Goal: Task Accomplishment & Management: Manage account settings

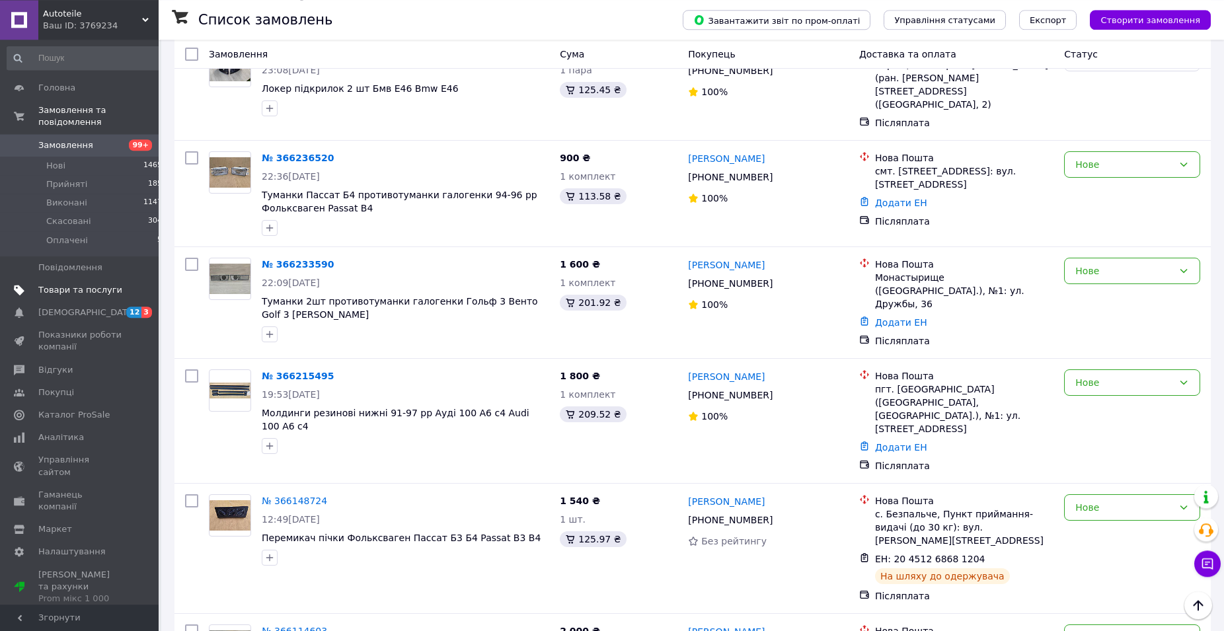
scroll to position [1281, 0]
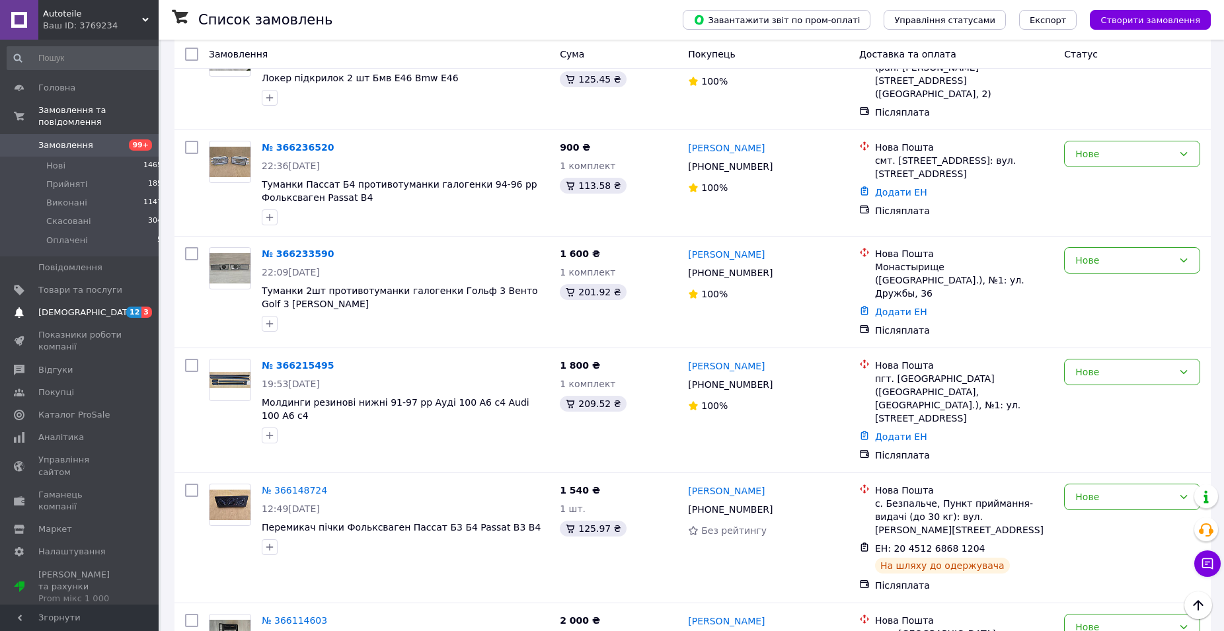
click at [48, 307] on span "[DEMOGRAPHIC_DATA]" at bounding box center [87, 313] width 98 height 12
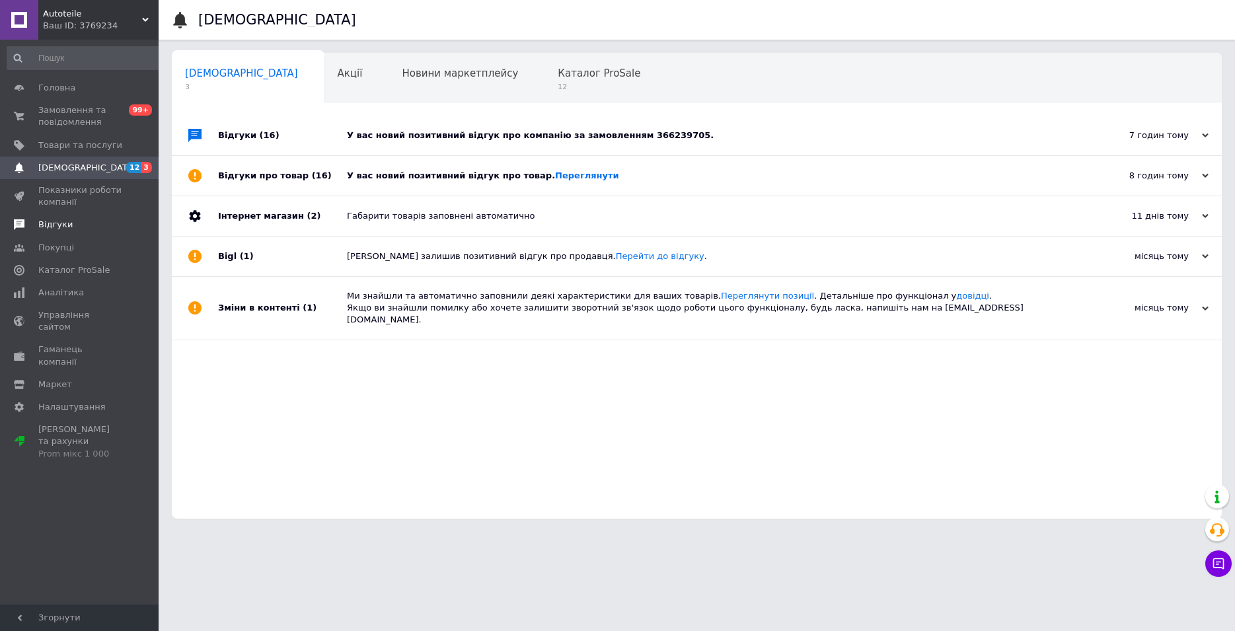
click at [48, 225] on span "Відгуки" at bounding box center [55, 225] width 34 height 12
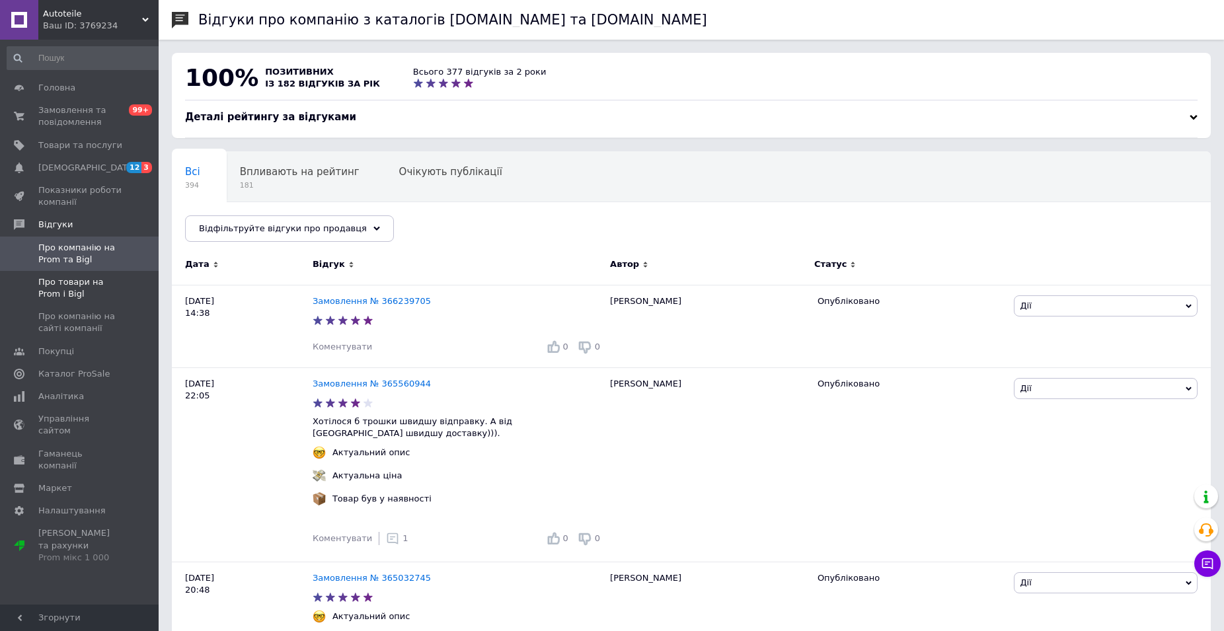
click at [61, 288] on span "Про товари на Prom і Bigl" at bounding box center [80, 288] width 84 height 24
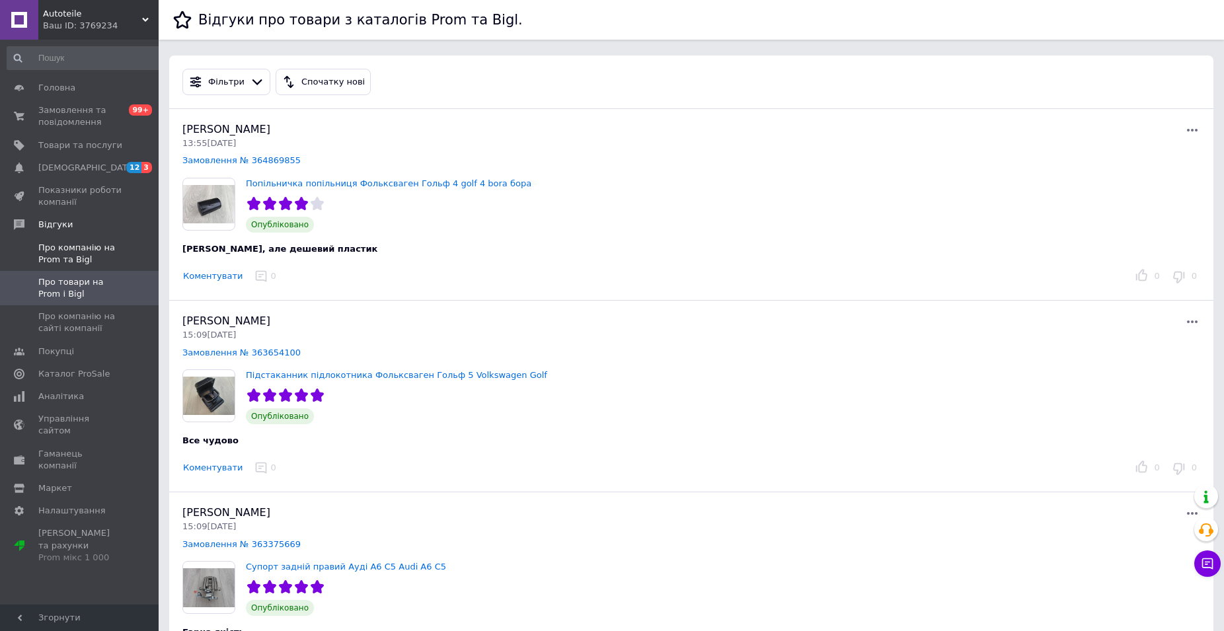
click at [71, 260] on span "Про компанію на Prom та Bigl" at bounding box center [80, 254] width 84 height 24
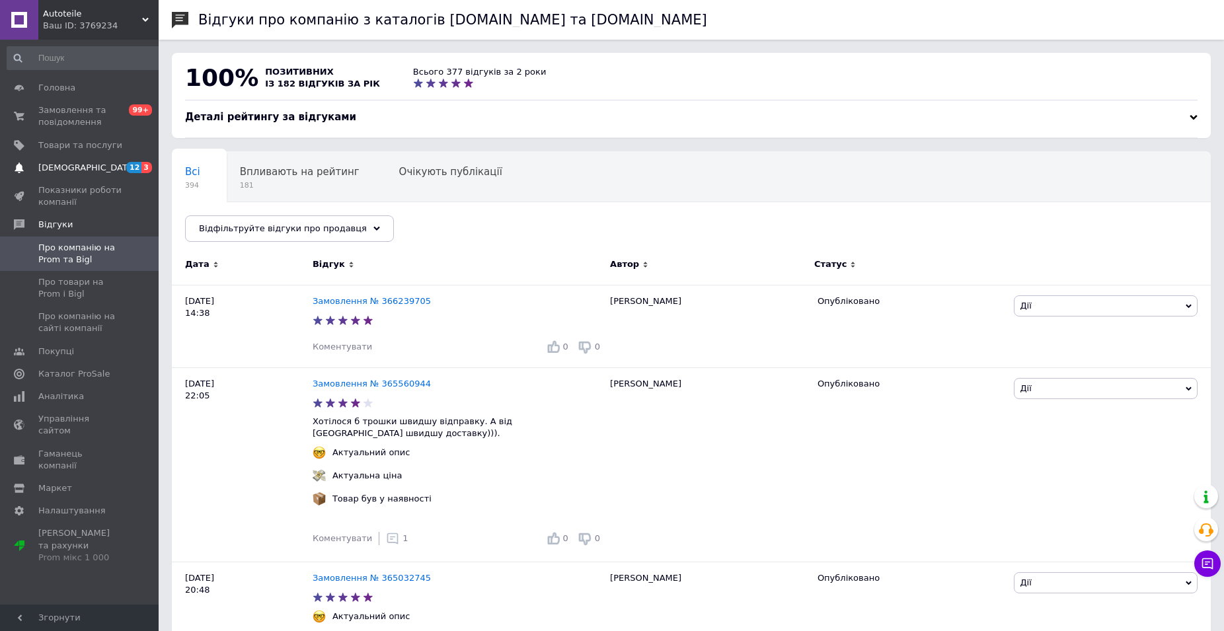
click at [61, 167] on span "[DEMOGRAPHIC_DATA]" at bounding box center [87, 168] width 98 height 12
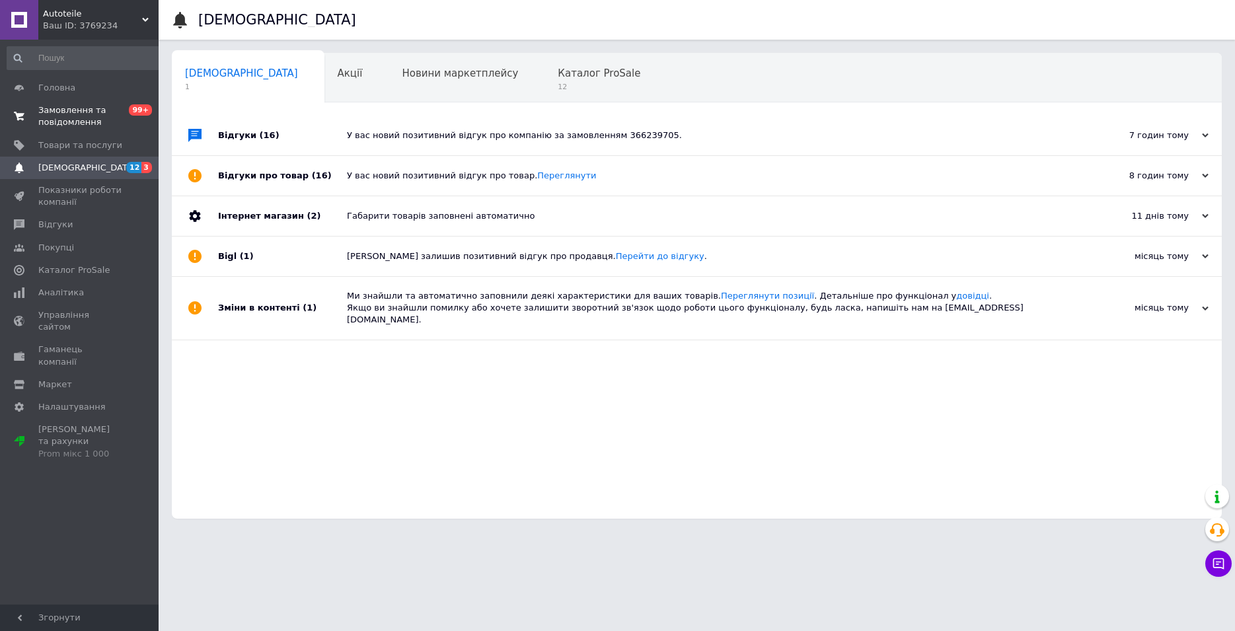
click at [57, 114] on span "Замовлення та повідомлення" at bounding box center [80, 116] width 84 height 24
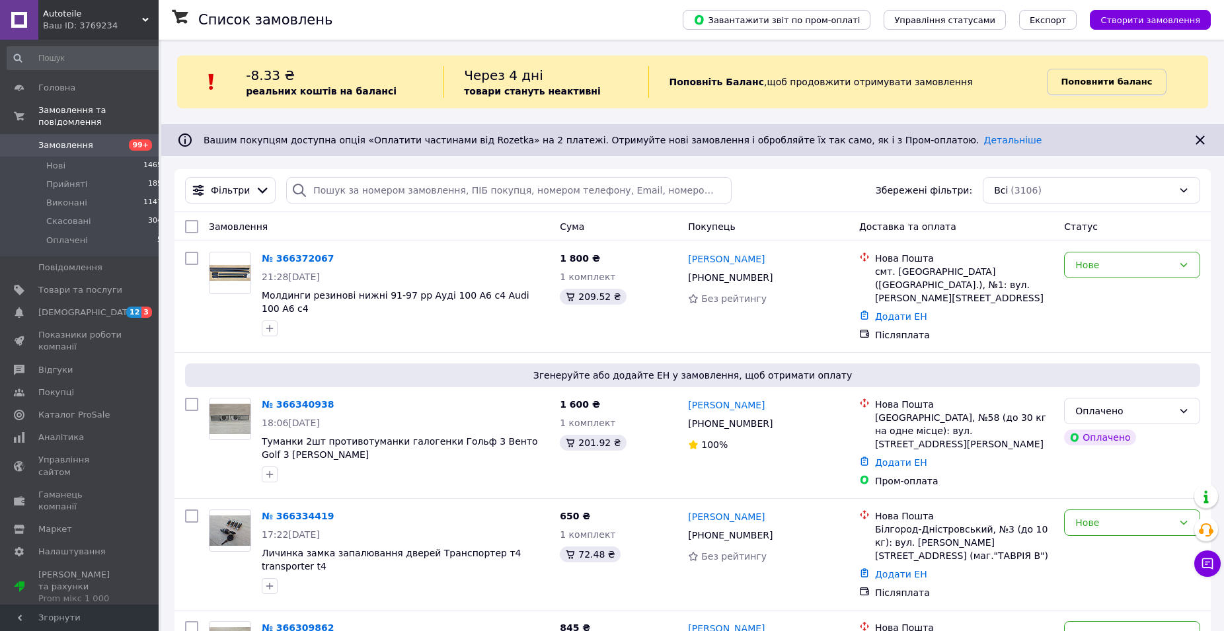
click at [1079, 76] on span "Поповнити баланс" at bounding box center [1106, 81] width 91 height 13
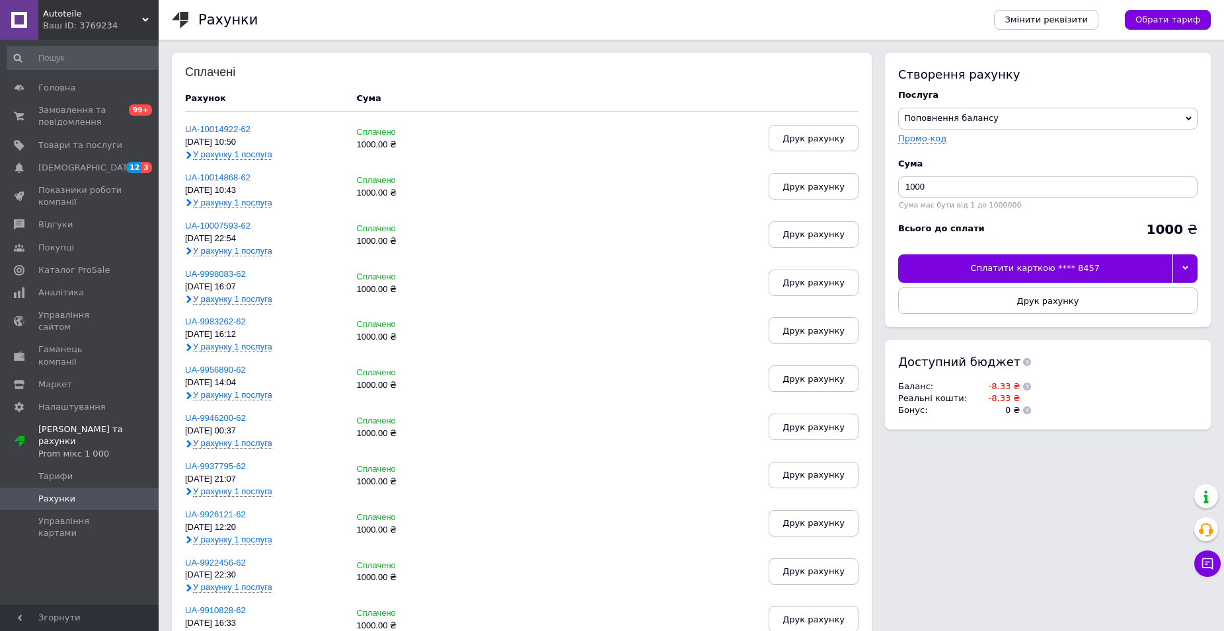
click at [1181, 262] on div at bounding box center [1185, 268] width 25 height 28
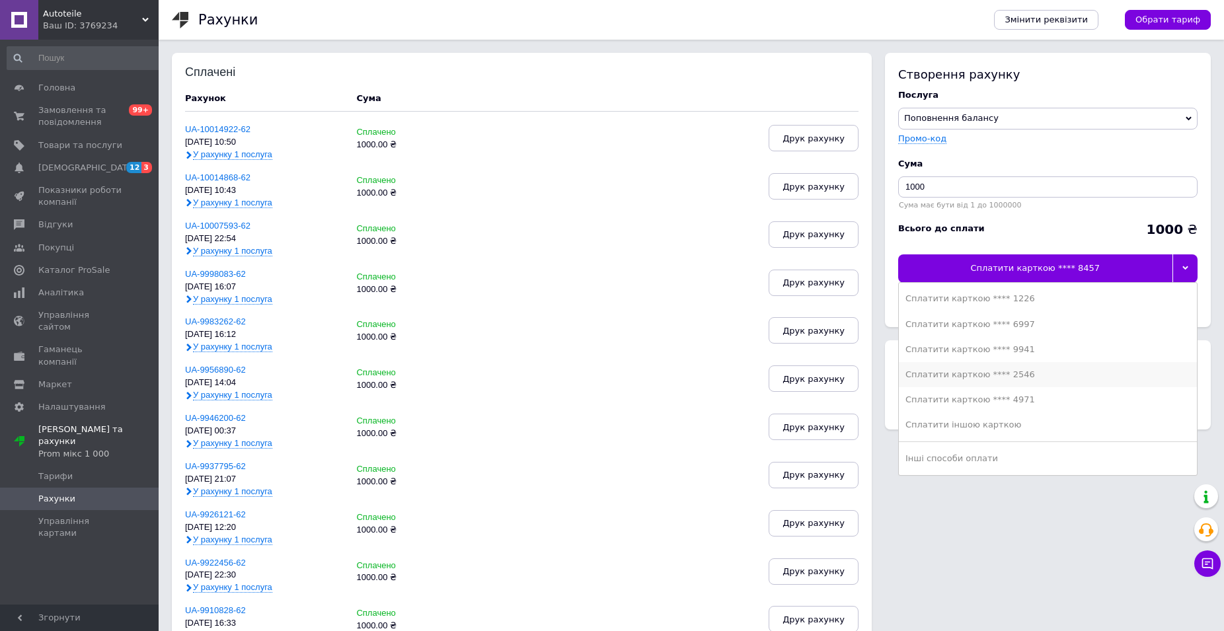
click at [1034, 368] on li "Сплатити карткою **** 2546" at bounding box center [1048, 374] width 298 height 25
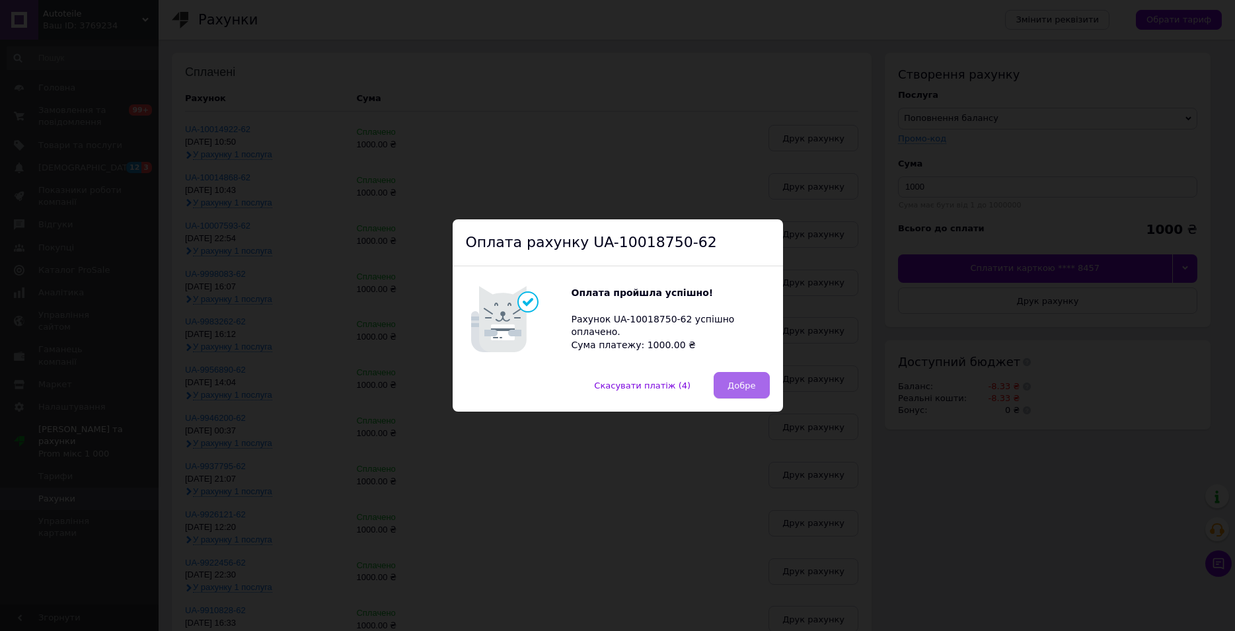
click at [748, 379] on button "Добре" at bounding box center [742, 385] width 56 height 26
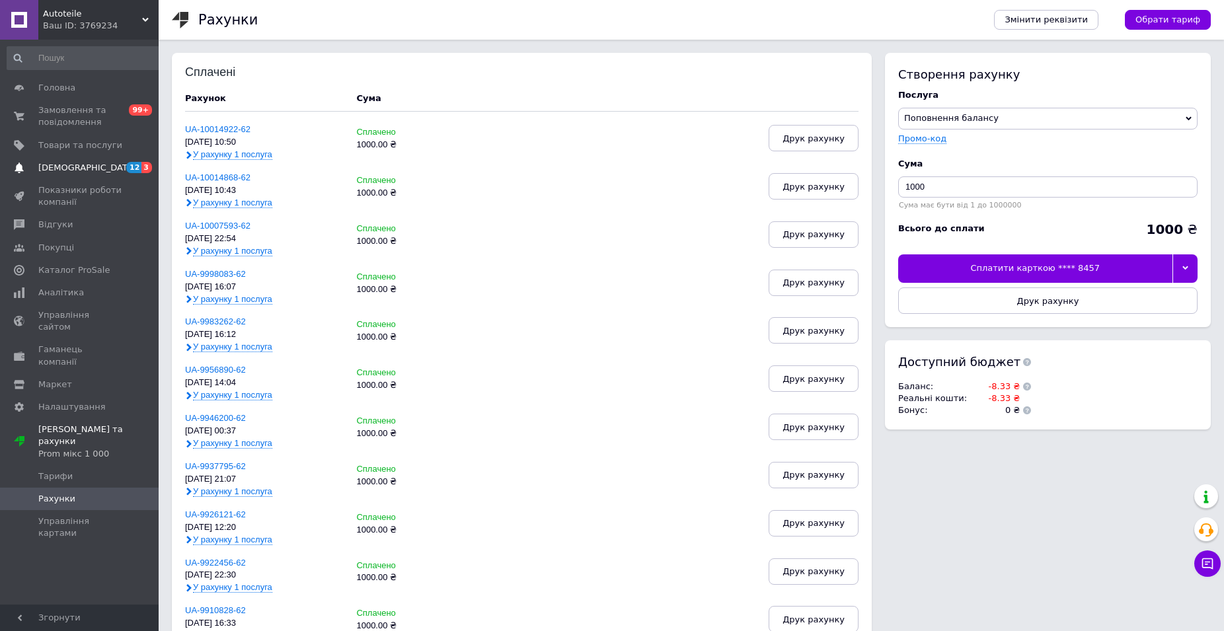
click at [110, 162] on span "[DEMOGRAPHIC_DATA]" at bounding box center [80, 168] width 84 height 12
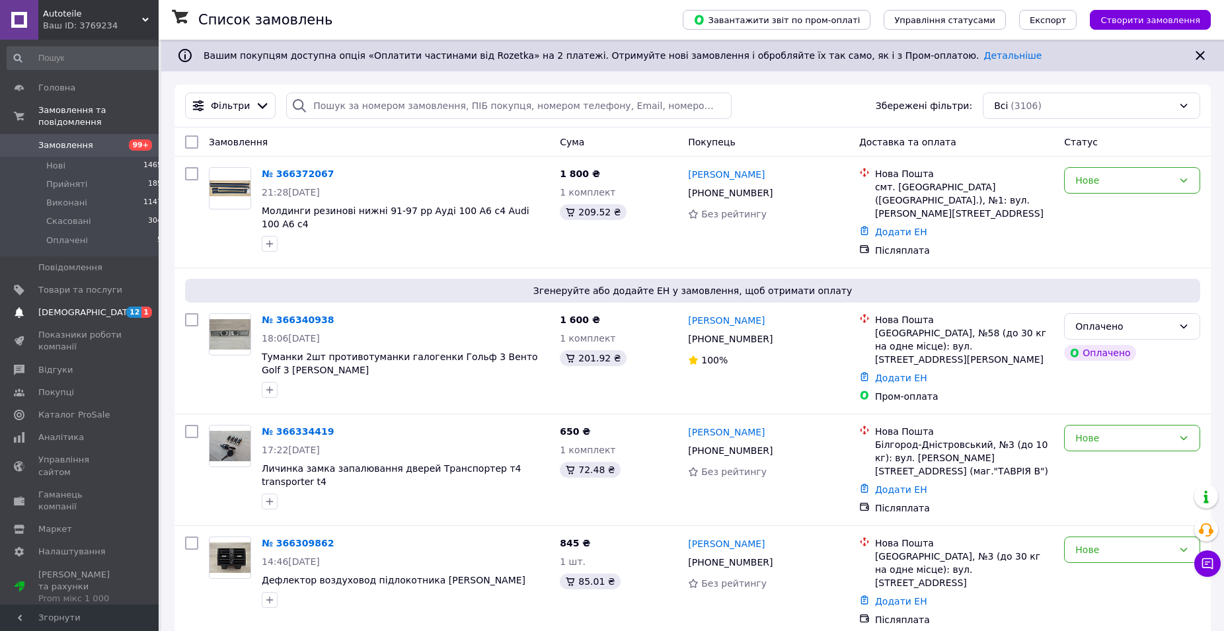
click at [98, 307] on span "[DEMOGRAPHIC_DATA]" at bounding box center [80, 313] width 84 height 12
